Goal: Information Seeking & Learning: Find specific fact

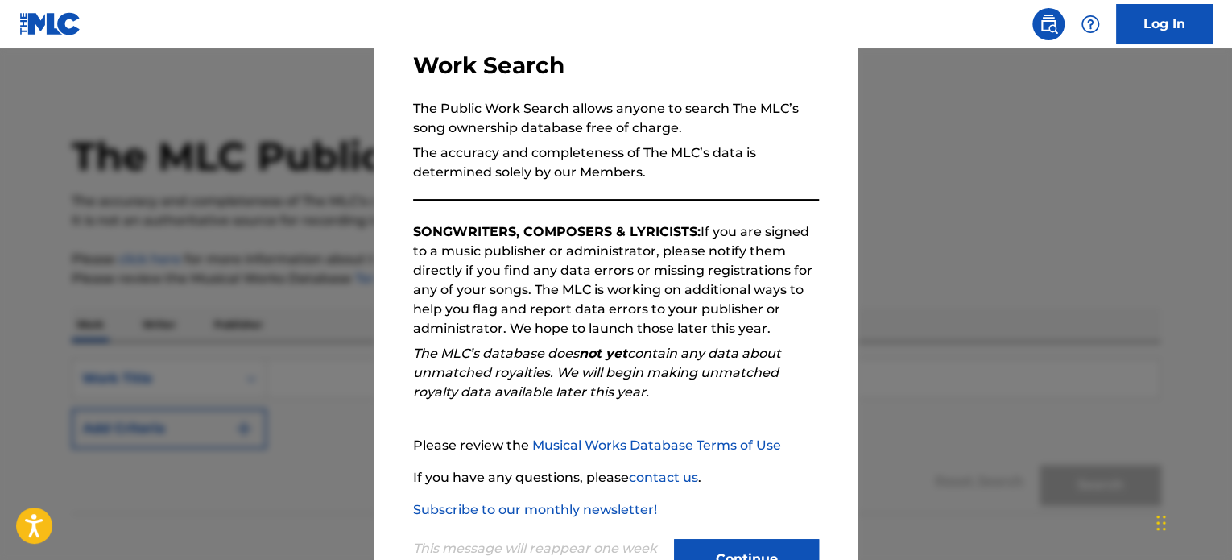
scroll to position [177, 0]
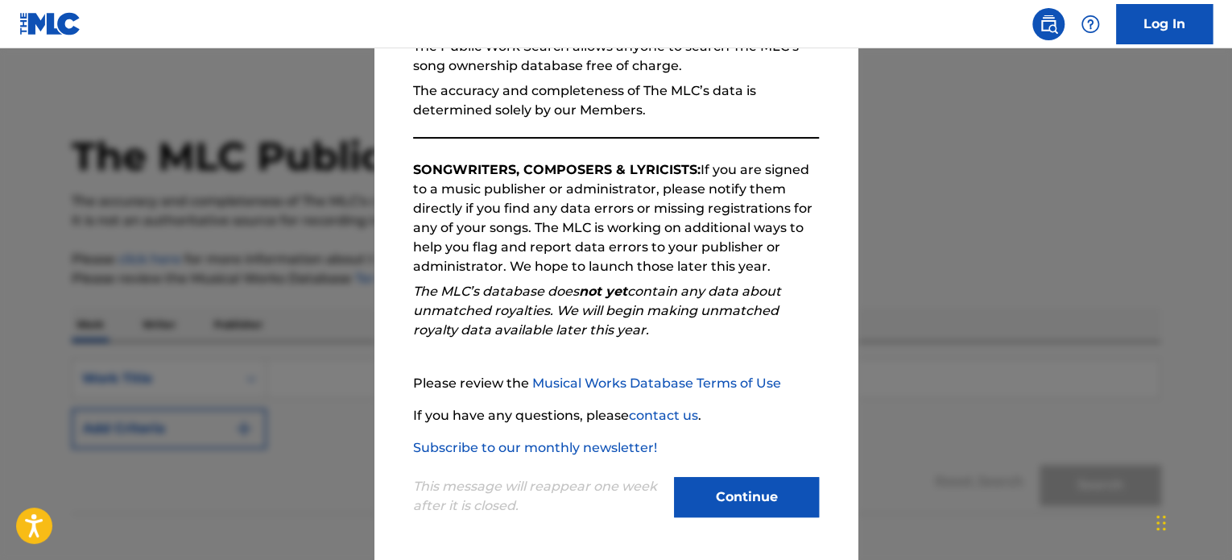
click at [730, 510] on button "Continue" at bounding box center [746, 497] width 145 height 40
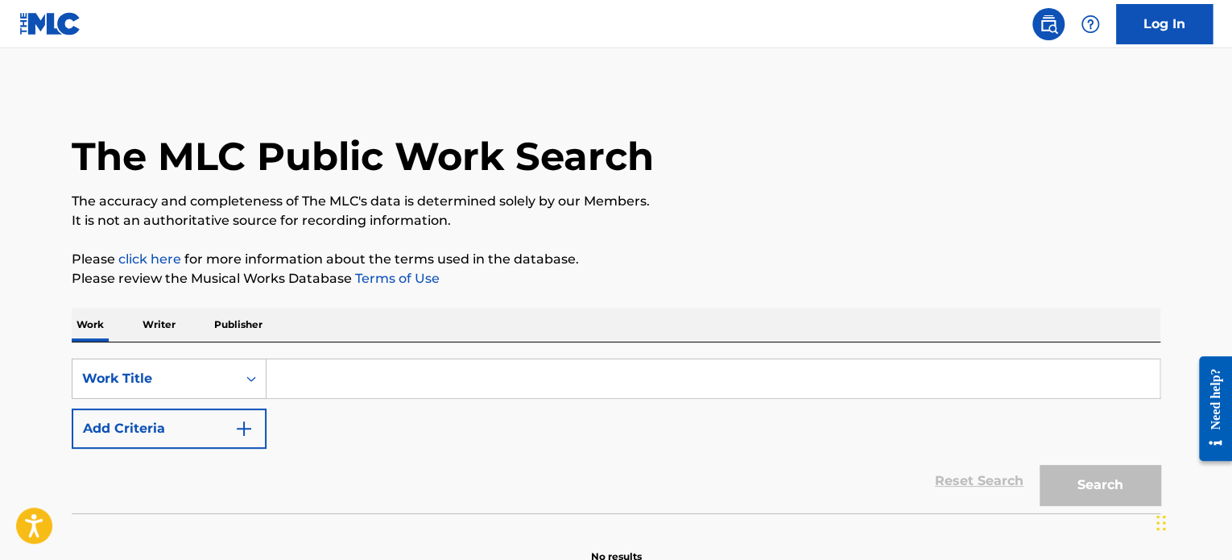
click at [576, 373] on input "Search Form" at bounding box center [713, 378] width 893 height 39
paste input "A Foggy Day"
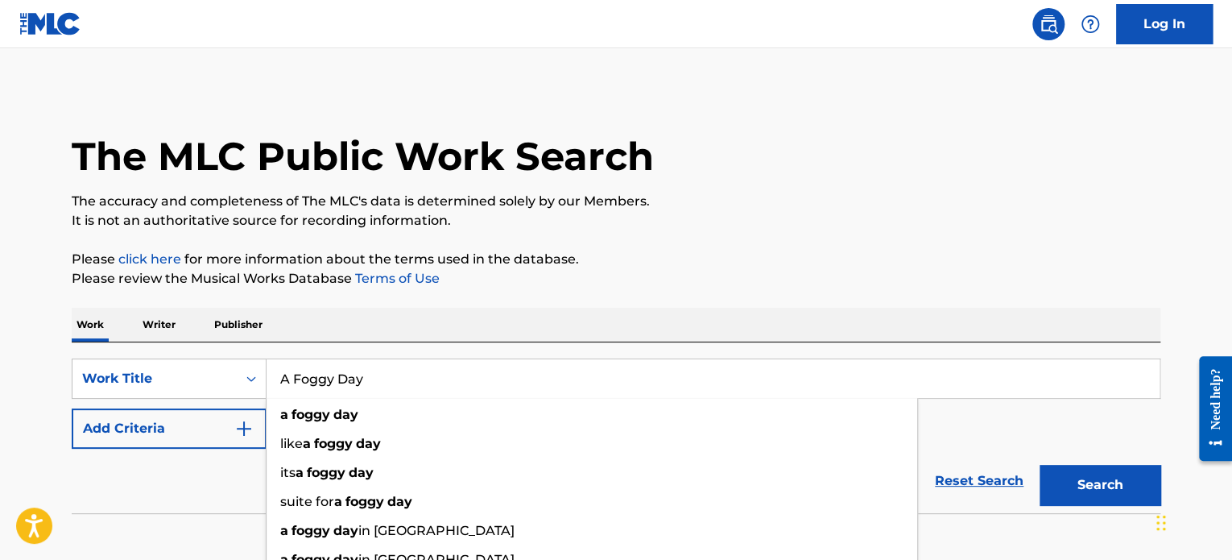
type input "A Foggy Day"
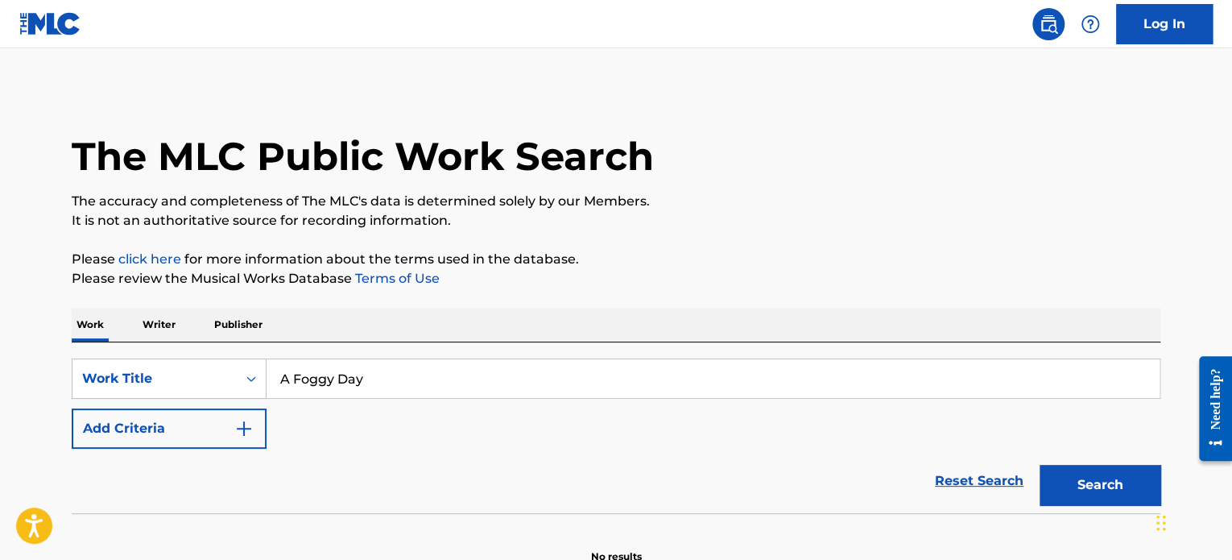
click at [468, 334] on div "Work Writer Publisher" at bounding box center [616, 325] width 1089 height 34
click at [206, 428] on button "Add Criteria" at bounding box center [169, 428] width 195 height 40
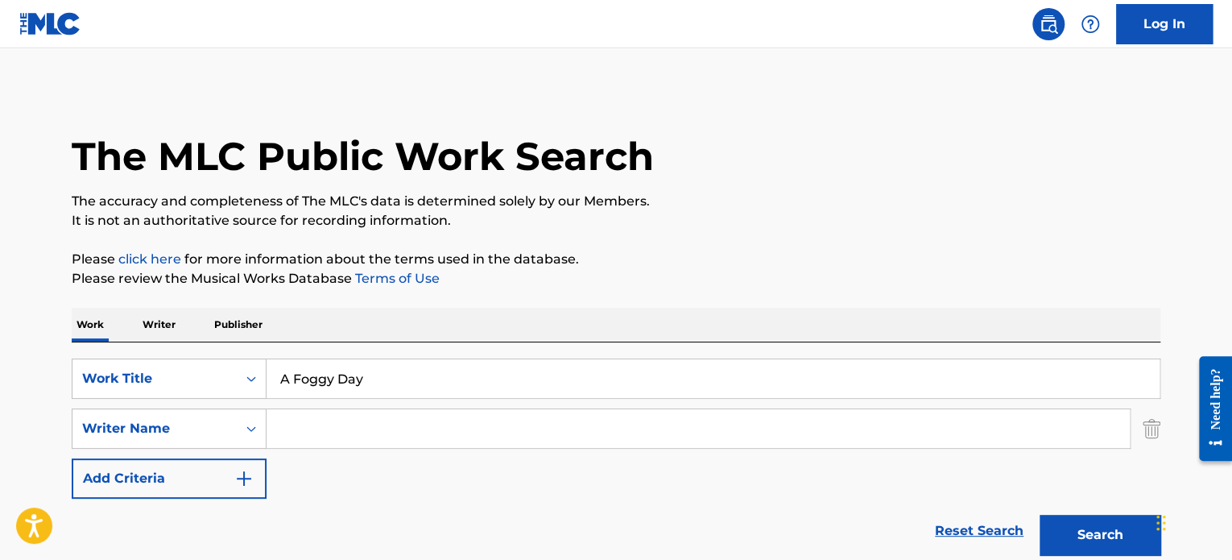
click at [370, 419] on input "Search Form" at bounding box center [698, 428] width 863 height 39
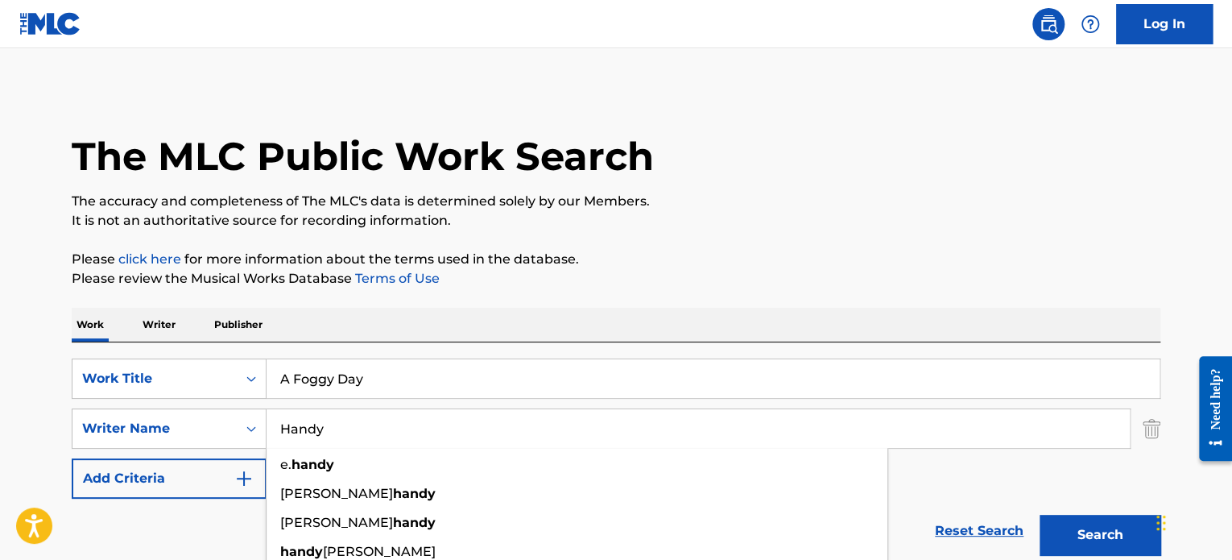
type input "Handy"
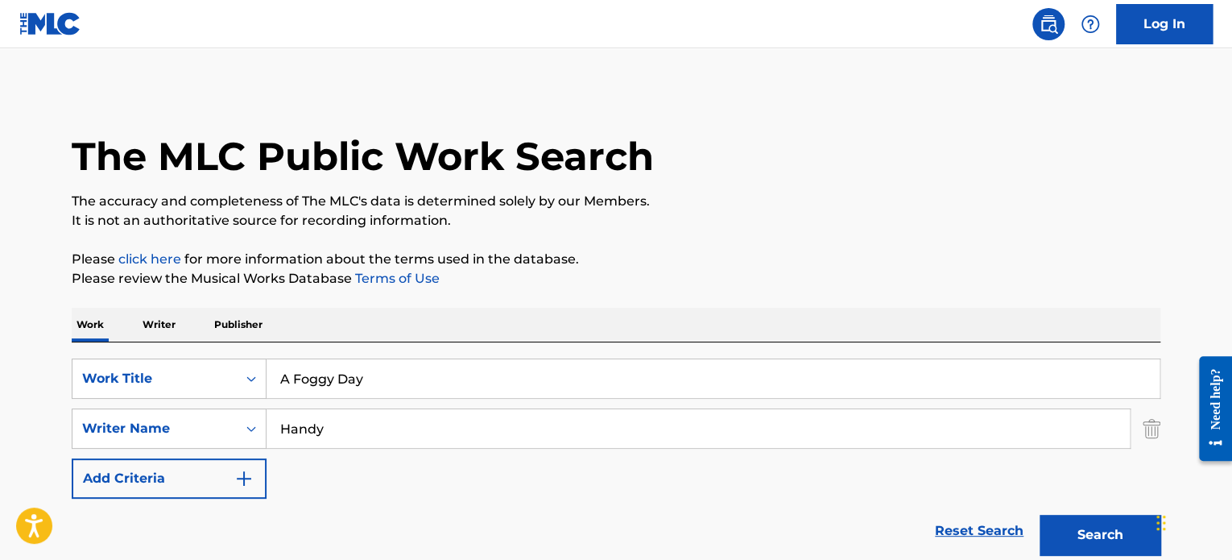
click at [512, 276] on p "Please review the Musical Works Database Terms of Use" at bounding box center [616, 278] width 1089 height 19
click at [1081, 528] on button "Search" at bounding box center [1099, 534] width 121 height 40
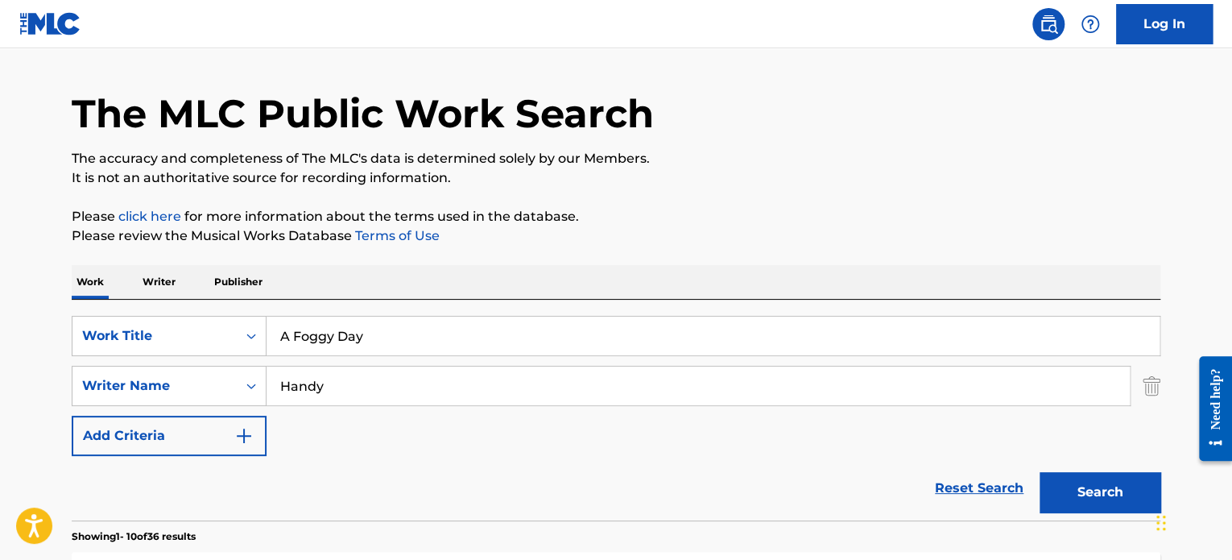
scroll to position [0, 0]
